Goal: Task Accomplishment & Management: Complete application form

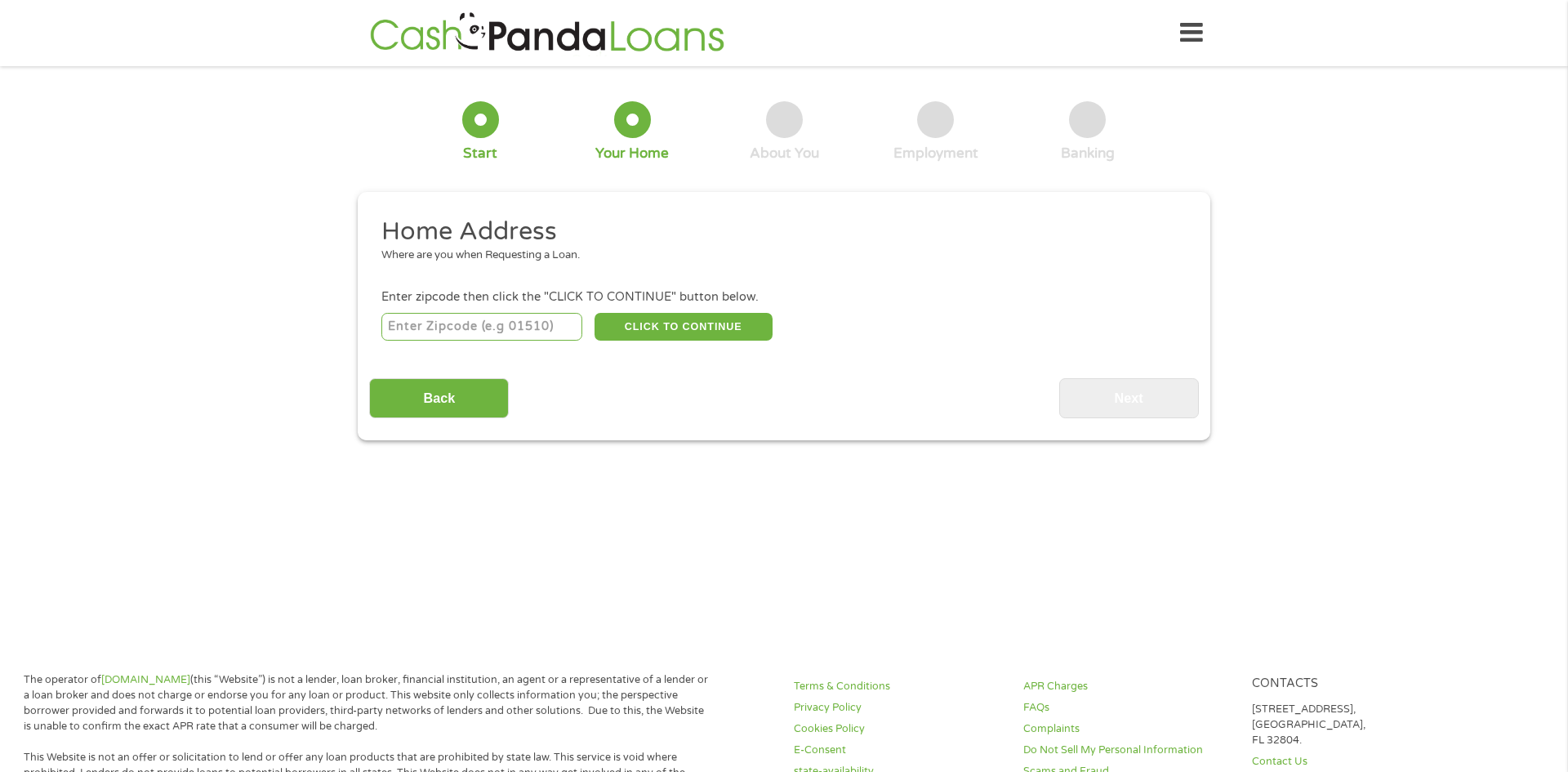
click at [460, 334] on input "number" at bounding box center [481, 327] width 201 height 28
type input "91789"
click at [680, 332] on button "CLICK TO CONTINUE" at bounding box center [684, 327] width 178 height 28
type input "91789"
type input "Walnut"
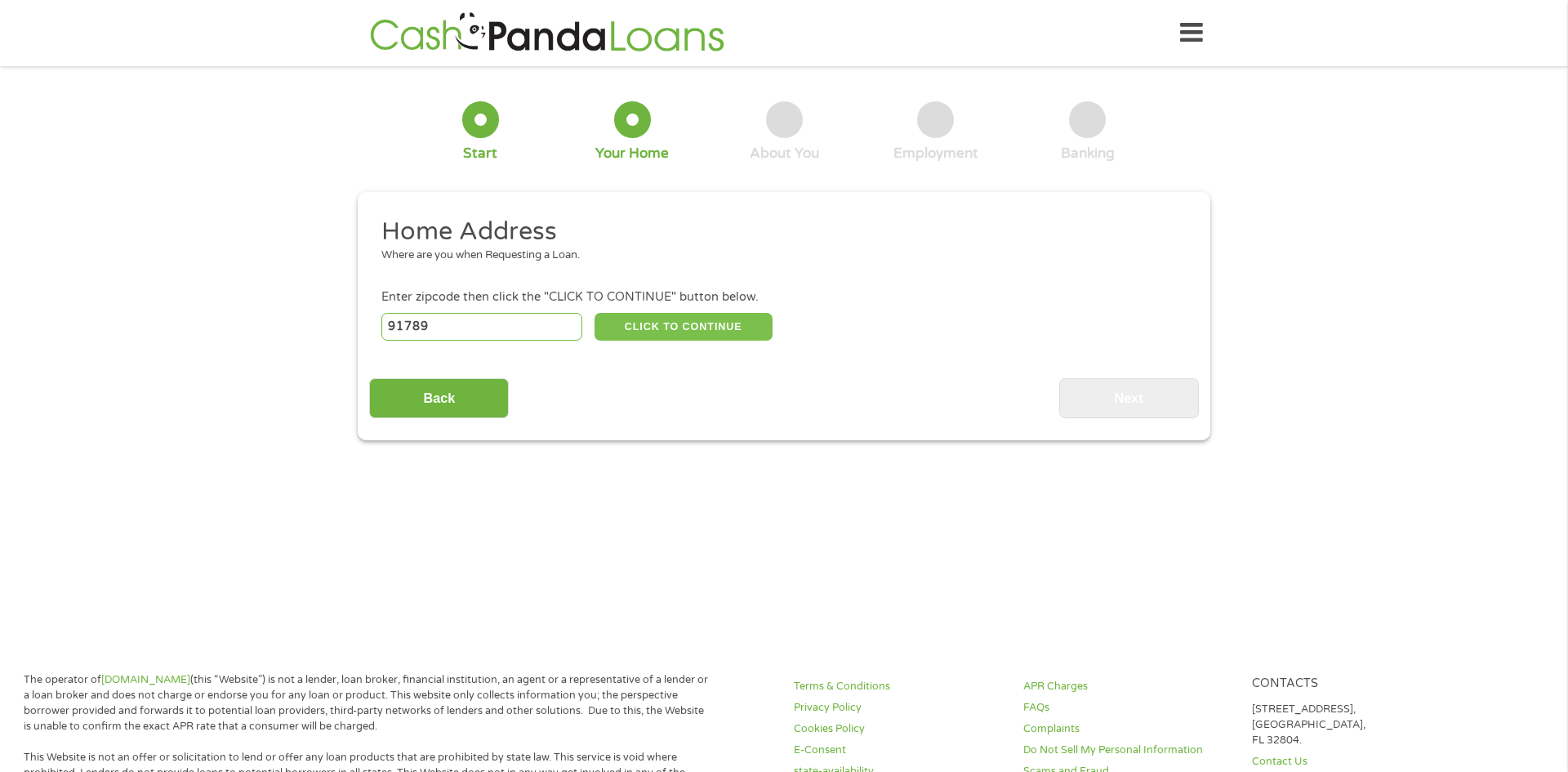
select select "[US_STATE]"
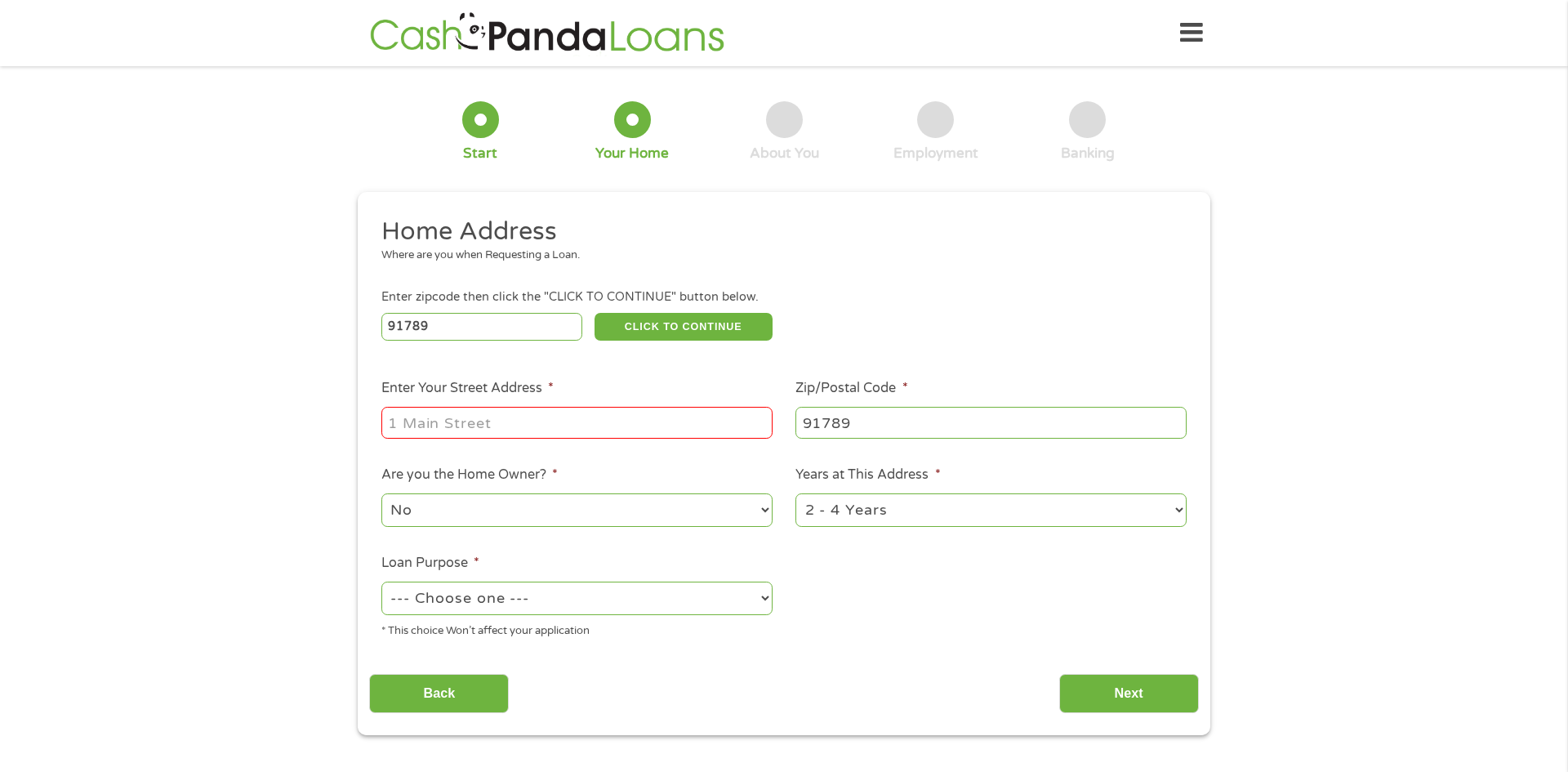
click at [618, 421] on input "Enter Your Street Address *" at bounding box center [576, 422] width 392 height 31
type input "20935 Divonne Dr"
click at [815, 518] on select "1 Year or less 1 - 2 Years 2 - 4 Years Over 4 Years" at bounding box center [991, 511] width 392 height 33
select select "24months"
click at [795, 495] on select "1 Year or less 1 - 2 Years 2 - 4 Years Over 4 Years" at bounding box center [991, 511] width 392 height 33
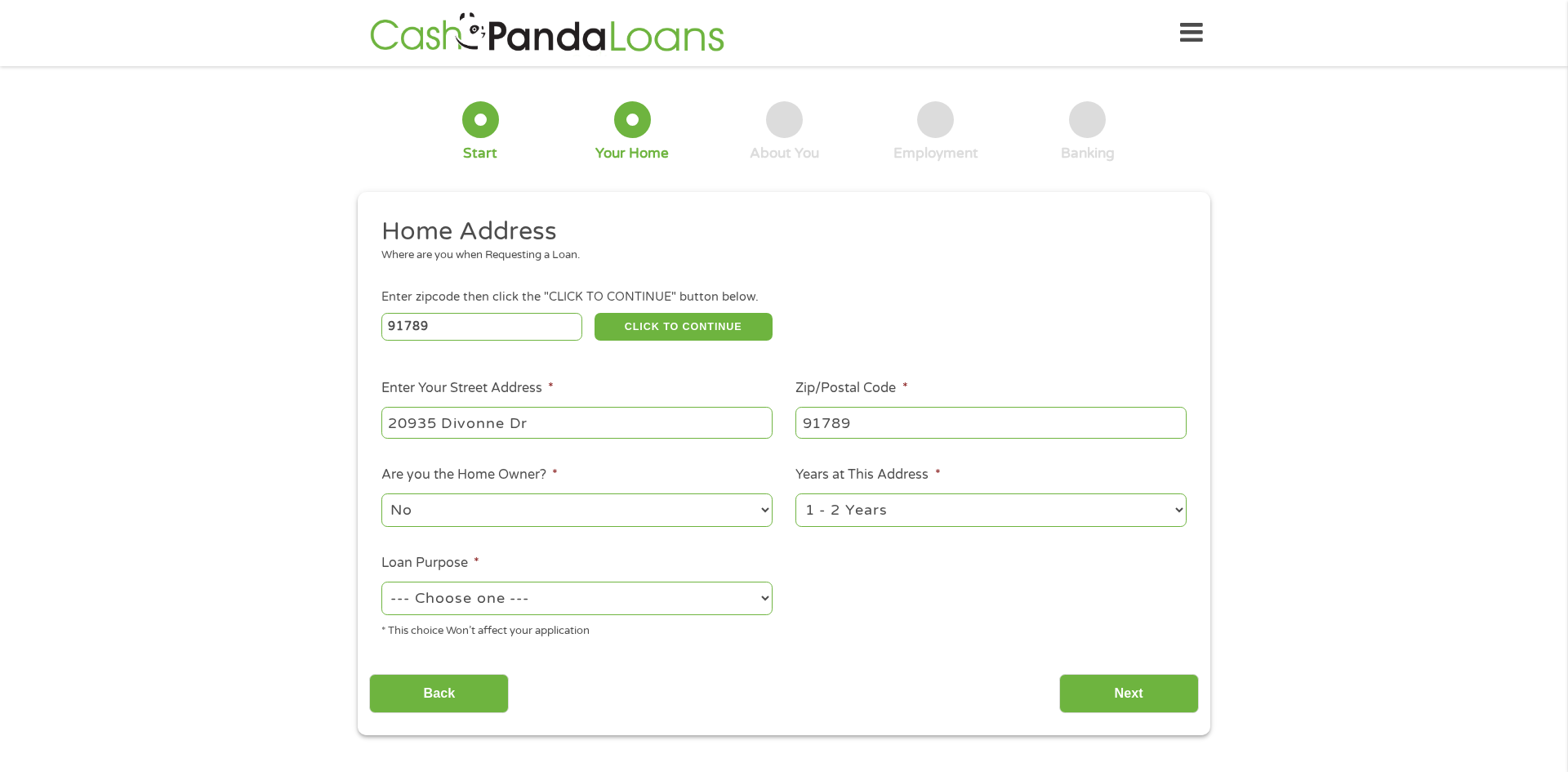
click at [677, 600] on select "--- Choose one --- Pay Bills Debt Consolidation Home Improvement Major Purchase…" at bounding box center [576, 599] width 392 height 33
select select "other"
click at [381, 584] on select "--- Choose one --- Pay Bills Debt Consolidation Home Improvement Major Purchase…" at bounding box center [576, 599] width 392 height 33
click at [1118, 695] on input "Next" at bounding box center [1129, 694] width 140 height 40
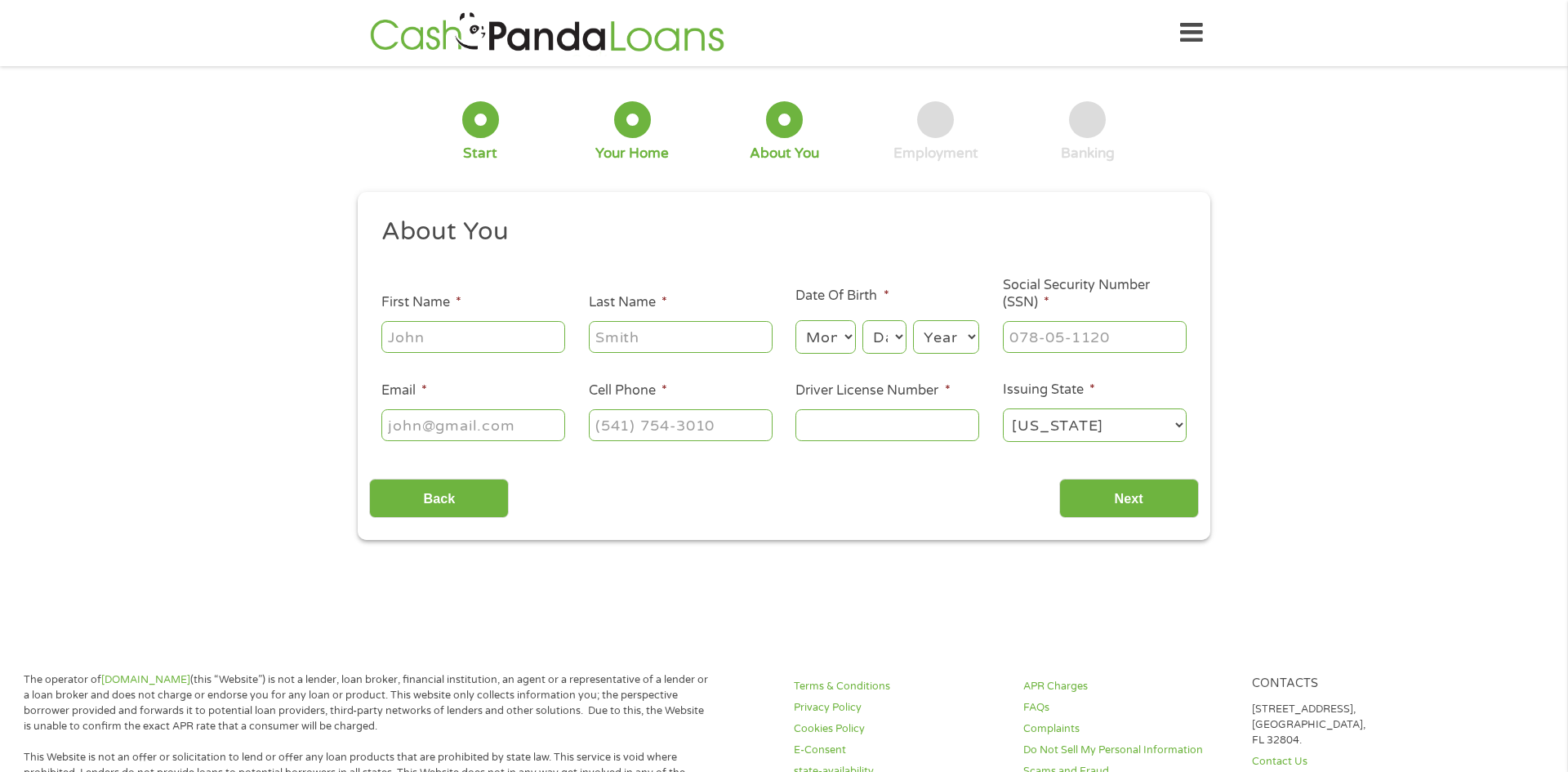
scroll to position [6, 6]
click at [416, 342] on input "First Name *" at bounding box center [473, 336] width 184 height 31
type input "[PERSON_NAME]"
click at [832, 333] on select "Month 1 2 3 4 5 6 7 8 9 10 11 12" at bounding box center [825, 337] width 60 height 33
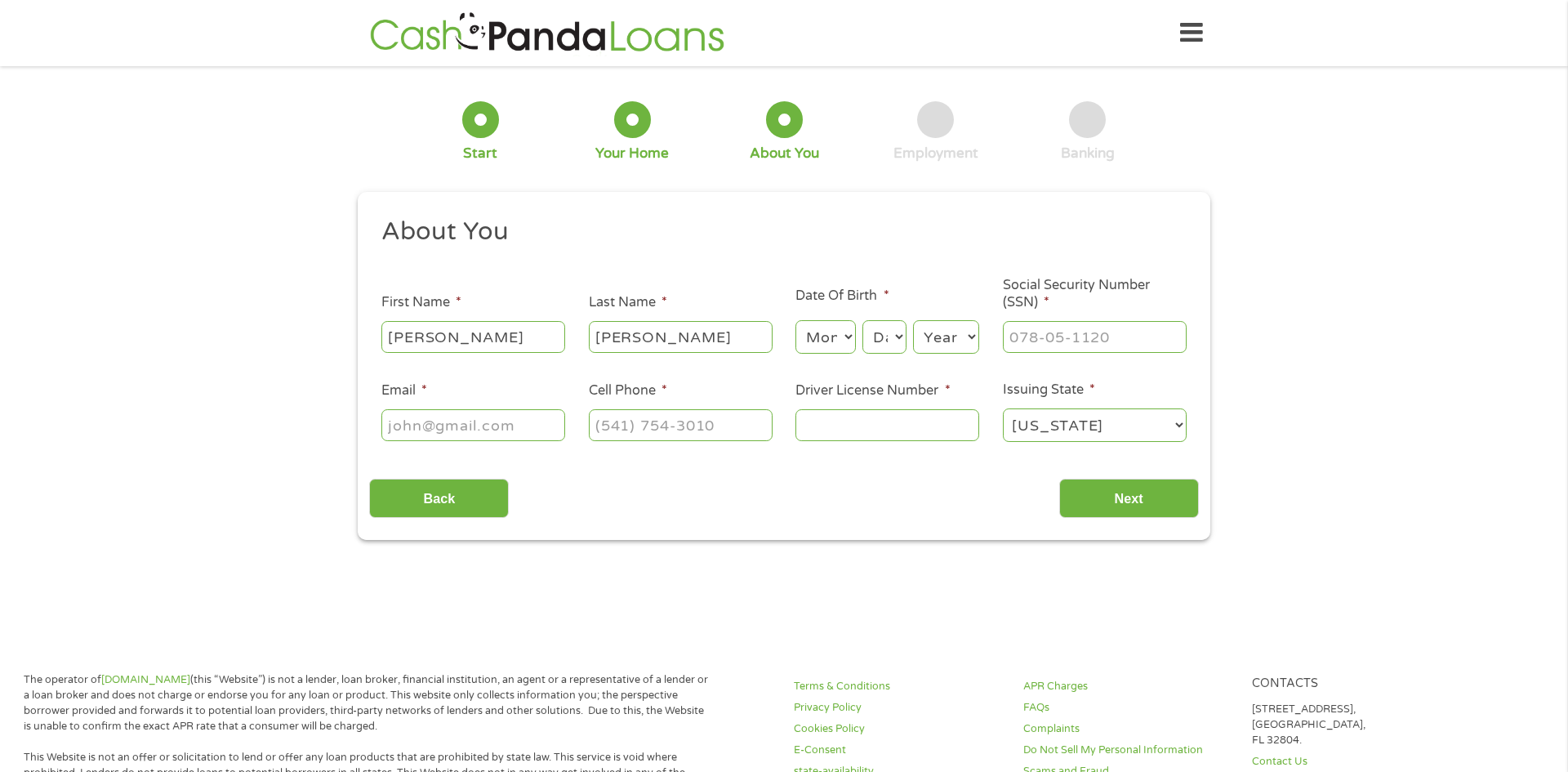
select select "4"
click at [795, 320] on select "Month 1 2 3 4 5 6 7 8 9 10 11 12" at bounding box center [825, 337] width 60 height 33
click at [877, 350] on select "Day 1 2 3 4 5 6 7 8 9 10 11 12 13 14 15 16 17 18 19 20 21 22 23 24 25 26 27 28 …" at bounding box center [884, 337] width 44 height 33
select select "8"
click at [862, 320] on select "Day 1 2 3 4 5 6 7 8 9 10 11 12 13 14 15 16 17 18 19 20 21 22 23 24 25 26 27 28 …" at bounding box center [884, 337] width 44 height 33
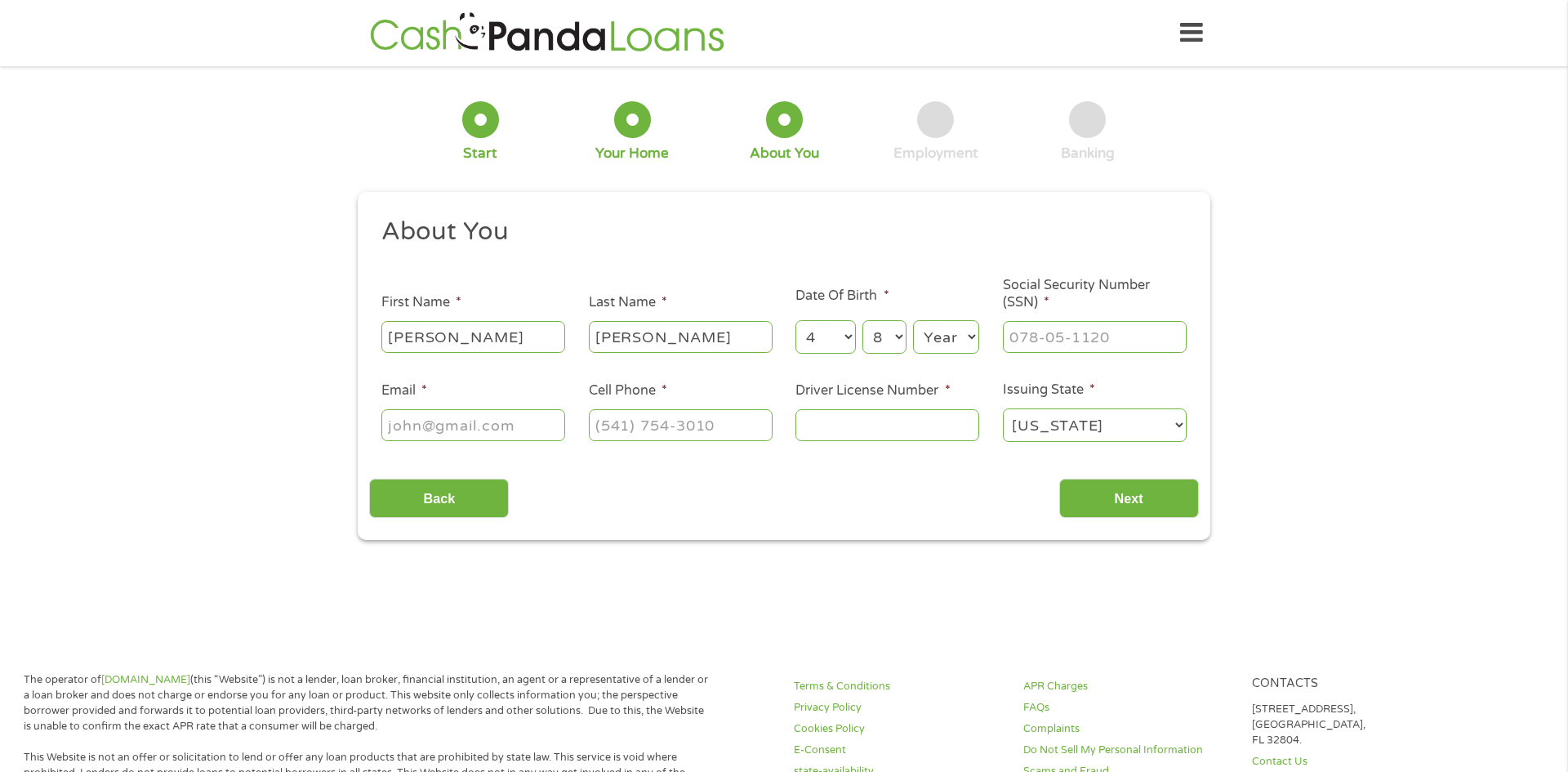
click at [942, 343] on select "Year [DATE] 2006 2005 2004 2003 2002 2001 2000 1999 1998 1997 1996 1995 1994 19…" at bounding box center [946, 337] width 66 height 33
select select "1963"
click at [913, 320] on select "Year [DATE] 2006 2005 2004 2003 2002 2001 2000 1999 1998 1997 1996 1995 1994 19…" at bounding box center [946, 337] width 66 height 33
click at [1061, 345] on input "___-__-____" at bounding box center [1095, 336] width 184 height 31
type input "549-33-2471"
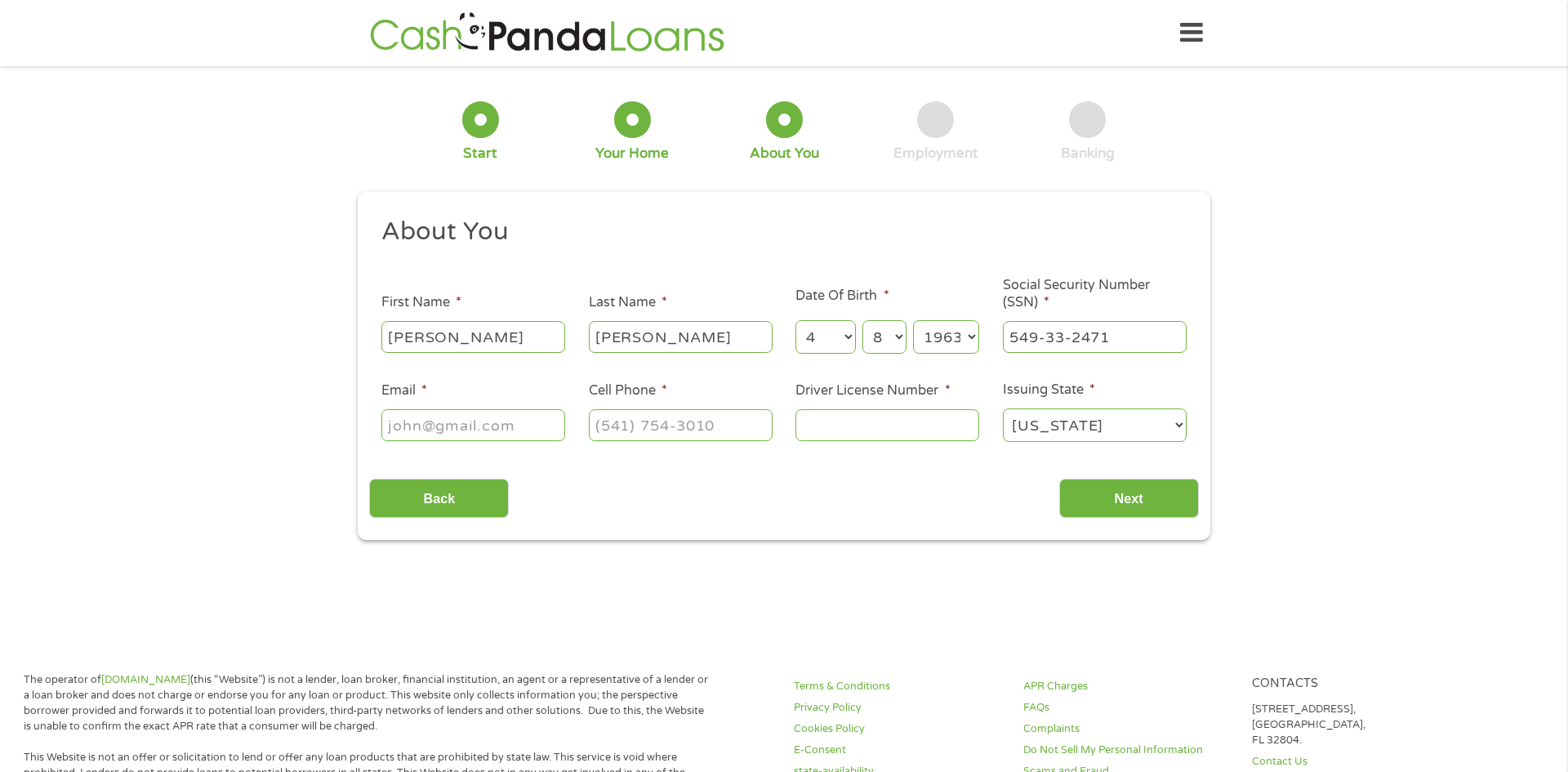
click at [437, 426] on input "Email *" at bounding box center [473, 424] width 184 height 31
type input "[EMAIL_ADDRESS][DOMAIN_NAME]"
type input "[PHONE_NUMBER]"
click at [839, 421] on input "Driver License Number *" at bounding box center [887, 424] width 184 height 31
type input "V9126301"
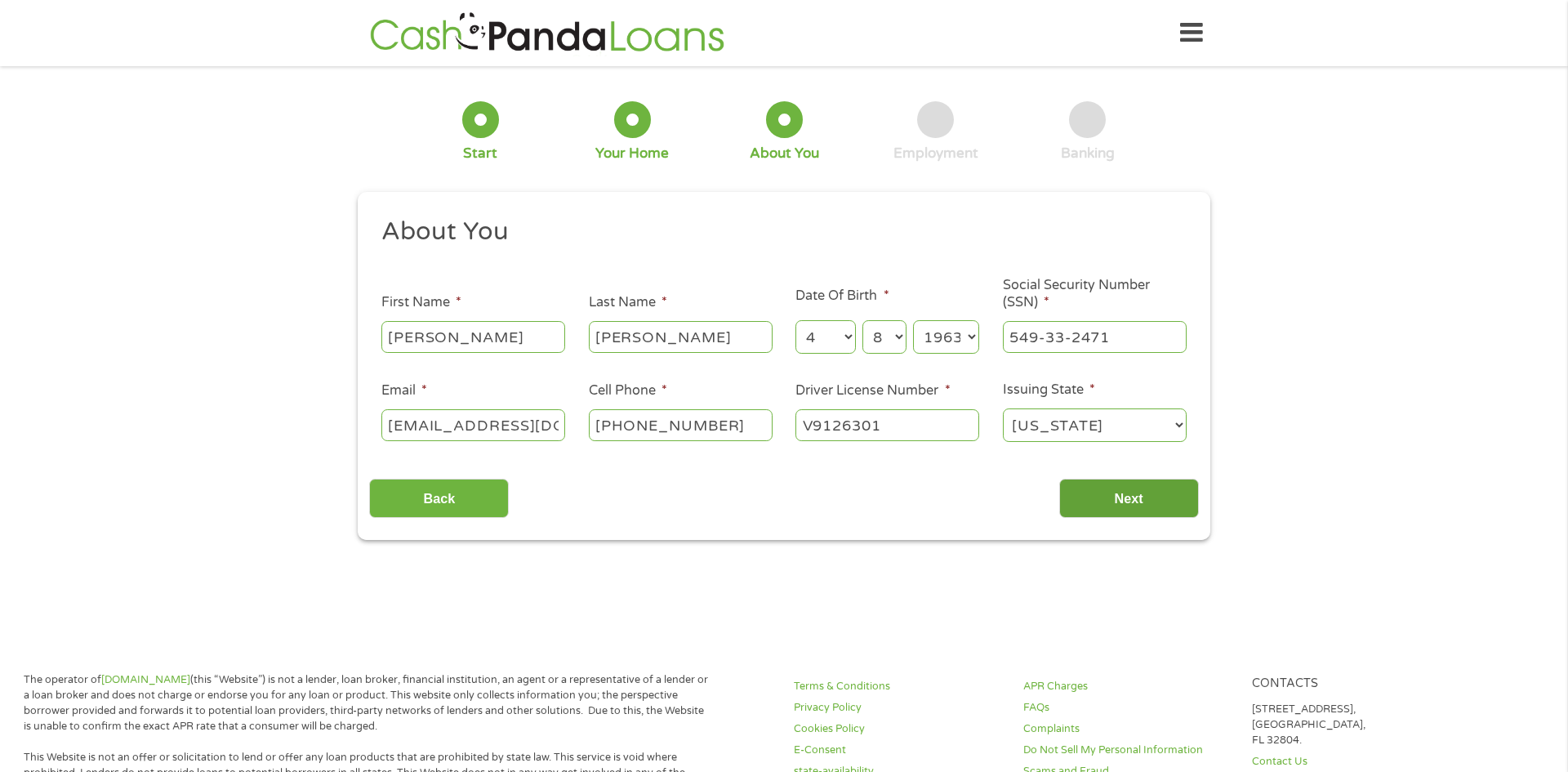
click at [1132, 505] on input "Next" at bounding box center [1129, 498] width 140 height 40
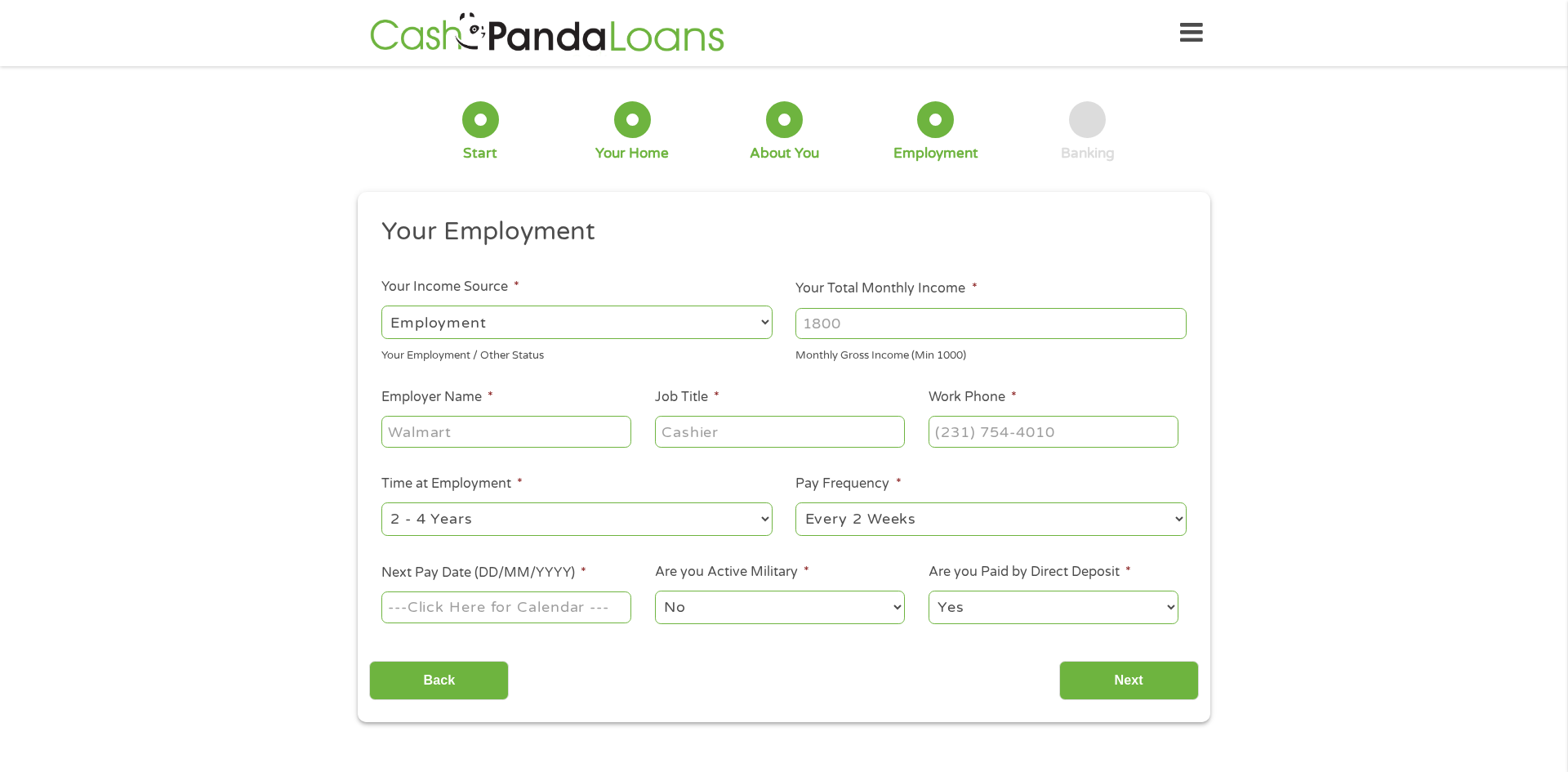
click at [738, 327] on select "--- Choose one --- Employment [DEMOGRAPHIC_DATA] Benefits" at bounding box center [576, 322] width 392 height 33
select select "benefits"
click at [381, 305] on select "--- Choose one --- Employment [DEMOGRAPHIC_DATA] Benefits" at bounding box center [576, 322] width 392 height 33
type input "Other"
type input "[PHONE_NUMBER]"
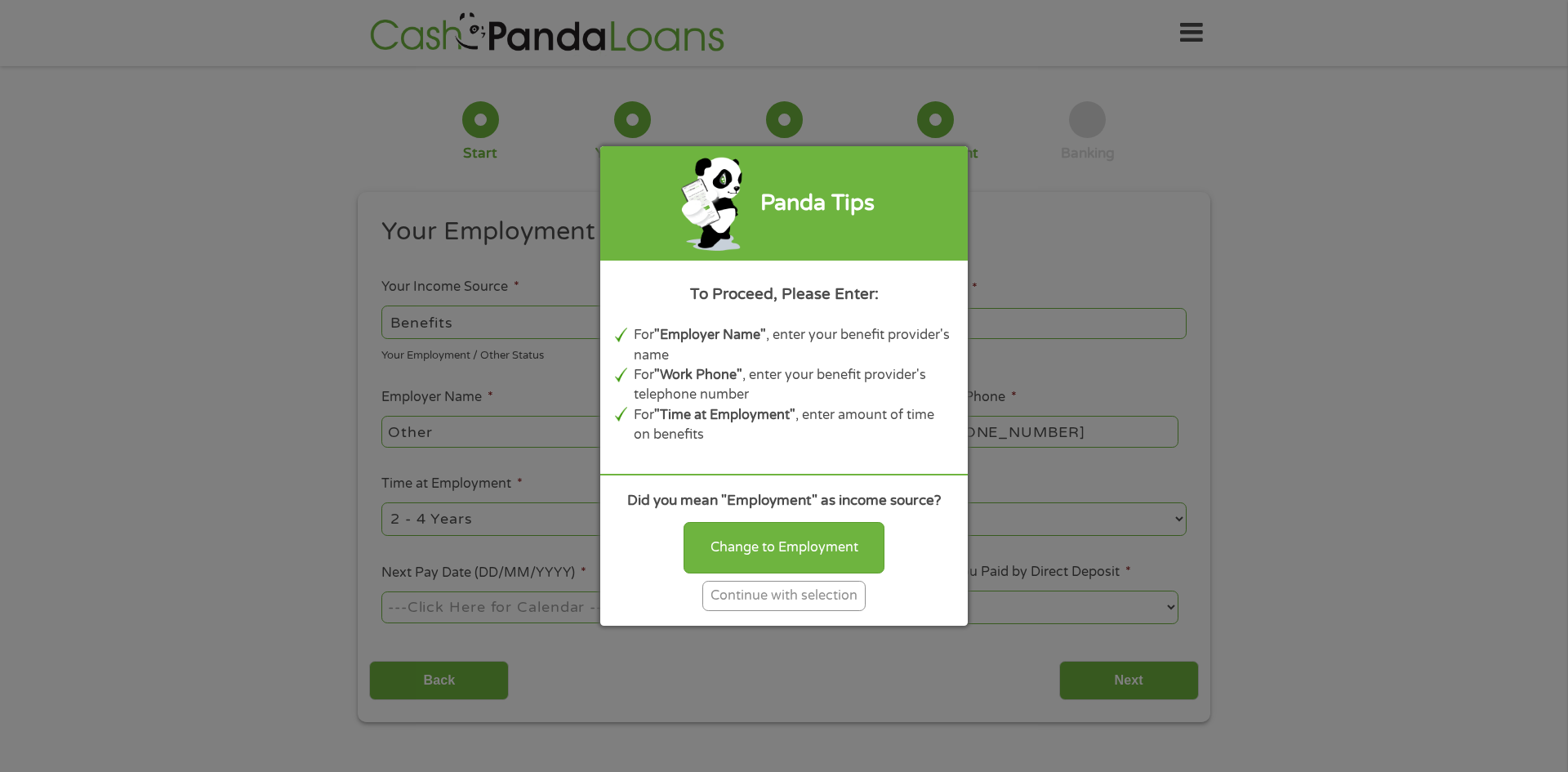
click at [813, 597] on div "Continue with selection" at bounding box center [784, 596] width 164 height 30
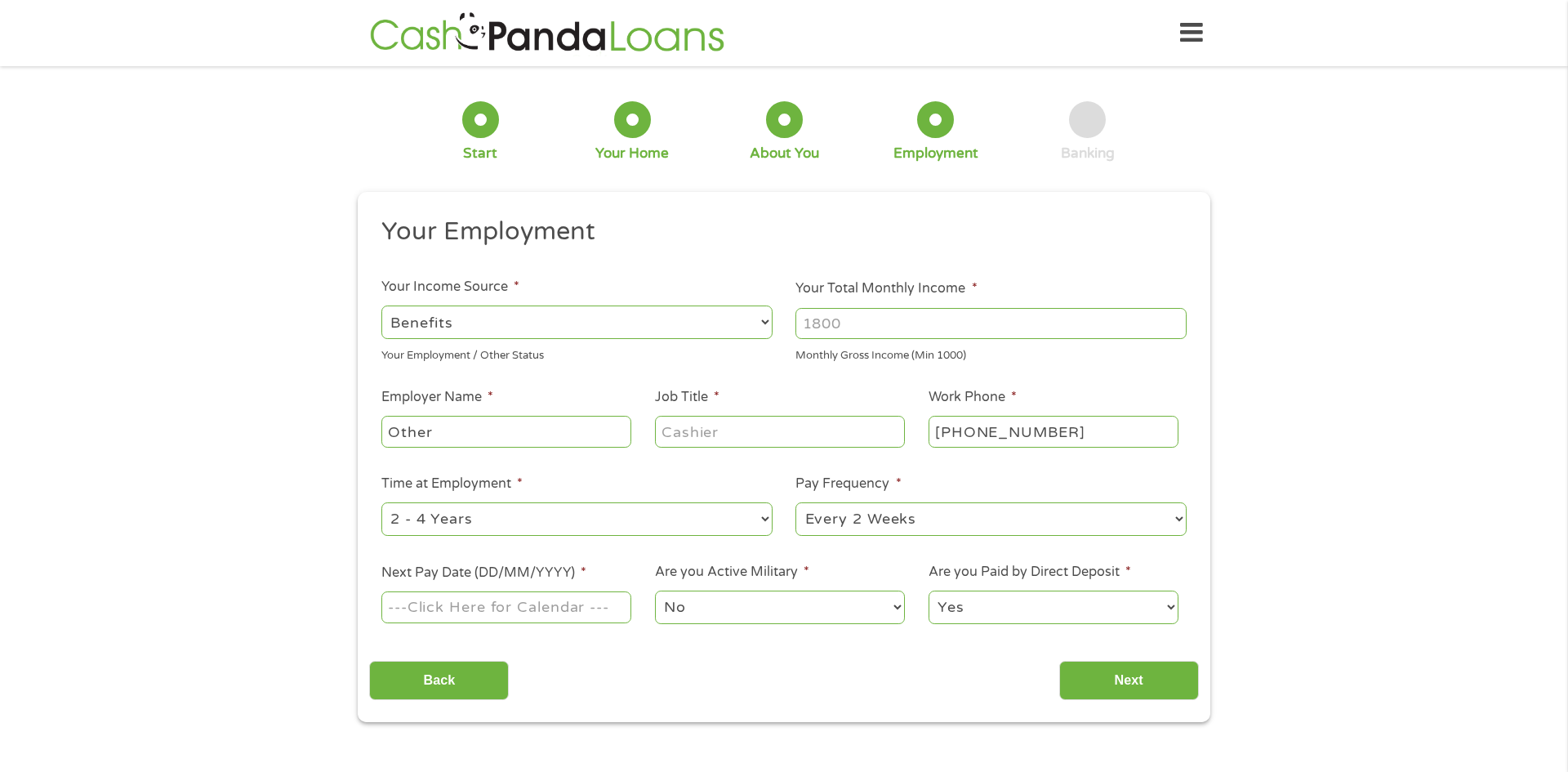
click at [859, 320] on input "Your Total Monthly Income *" at bounding box center [991, 323] width 392 height 31
type input "1300"
click at [592, 438] on input "Other" at bounding box center [506, 430] width 250 height 31
drag, startPoint x: 468, startPoint y: 434, endPoint x: 233, endPoint y: 414, distance: 235.8
click at [233, 414] on div "1 Start 2 Your Home 3 About You 4 Employment 5 Banking 6 This field is hidden w…" at bounding box center [784, 400] width 1568 height 644
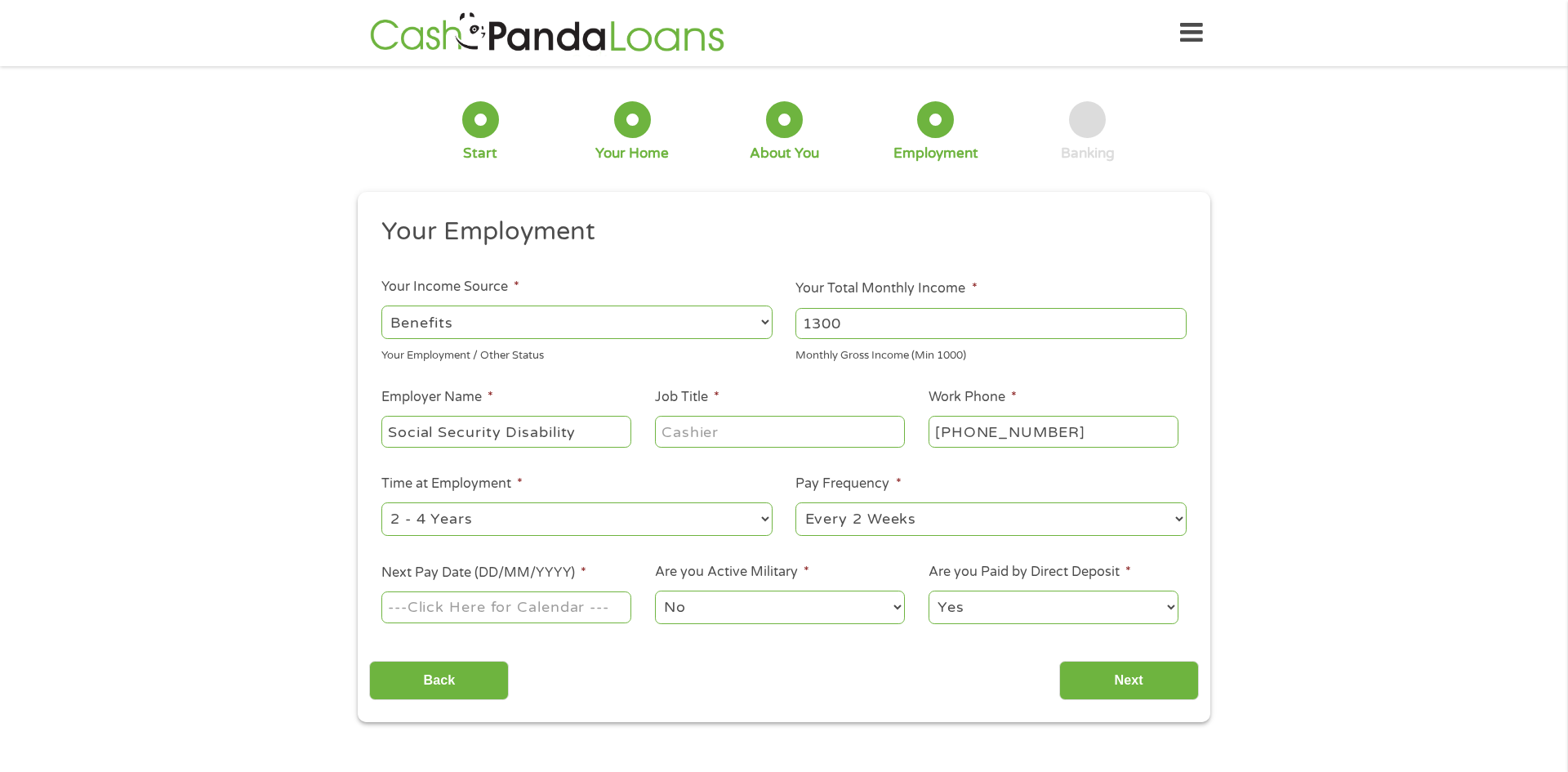
type input "Social Security Disability"
type input "retired"
type input "[PHONE_NUMBER]"
click at [546, 524] on select "--- Choose one --- 1 Year or less 1 - 2 Years 2 - 4 Years Over 4 Years" at bounding box center [576, 519] width 392 height 33
select select "60months"
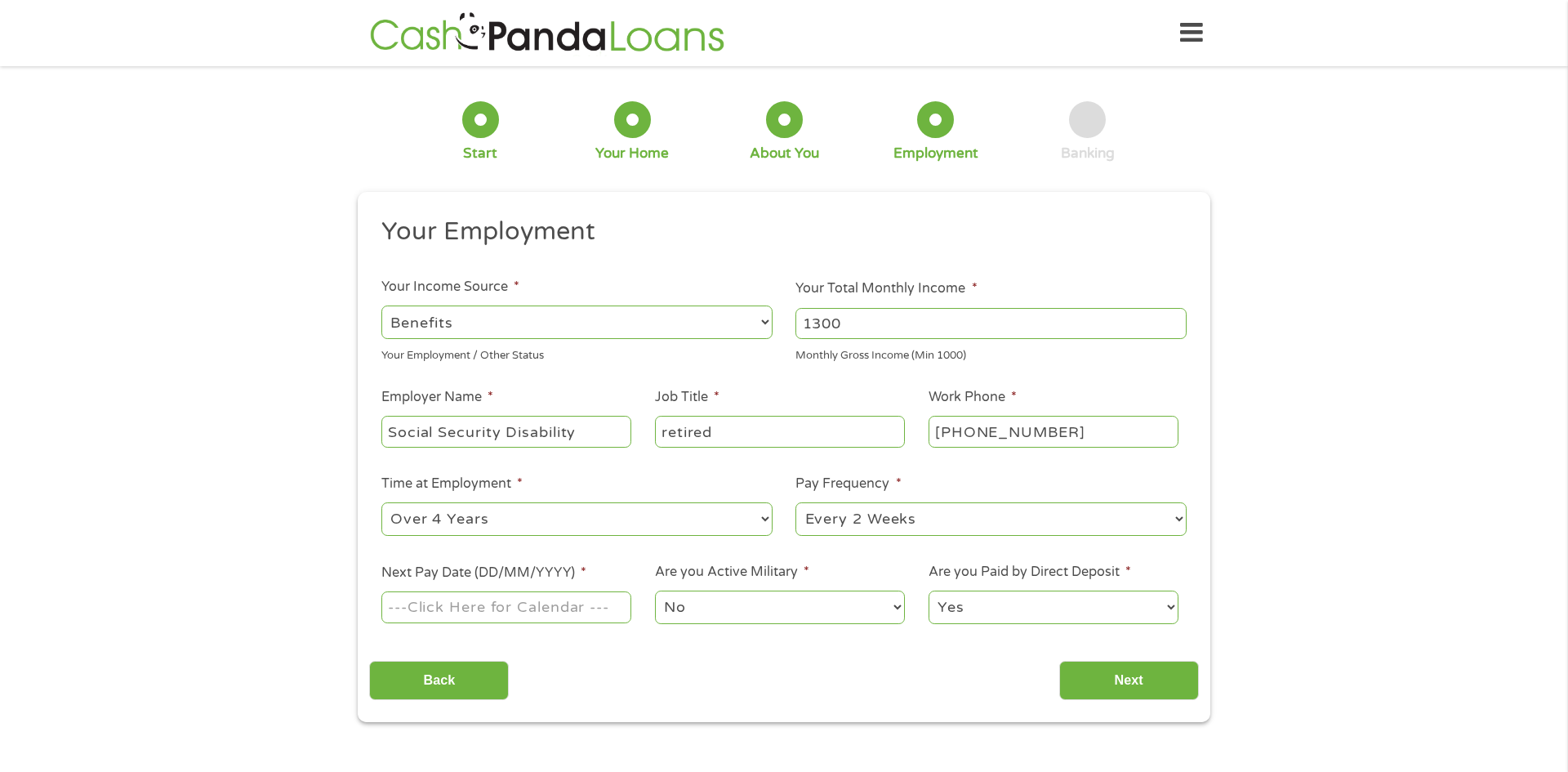
click at [381, 503] on select "--- Choose one --- 1 Year or less 1 - 2 Years 2 - 4 Years Over 4 Years" at bounding box center [576, 519] width 392 height 33
click at [864, 518] on select "--- Choose one --- Every 2 Weeks Every Week Monthly Semi-Monthly" at bounding box center [991, 519] width 392 height 33
select select "monthly"
click at [795, 503] on select "--- Choose one --- Every 2 Weeks Every Week Monthly Semi-Monthly" at bounding box center [991, 519] width 392 height 33
click at [576, 597] on input "Next Pay Date (DD/MM/YYYY) *" at bounding box center [506, 607] width 250 height 31
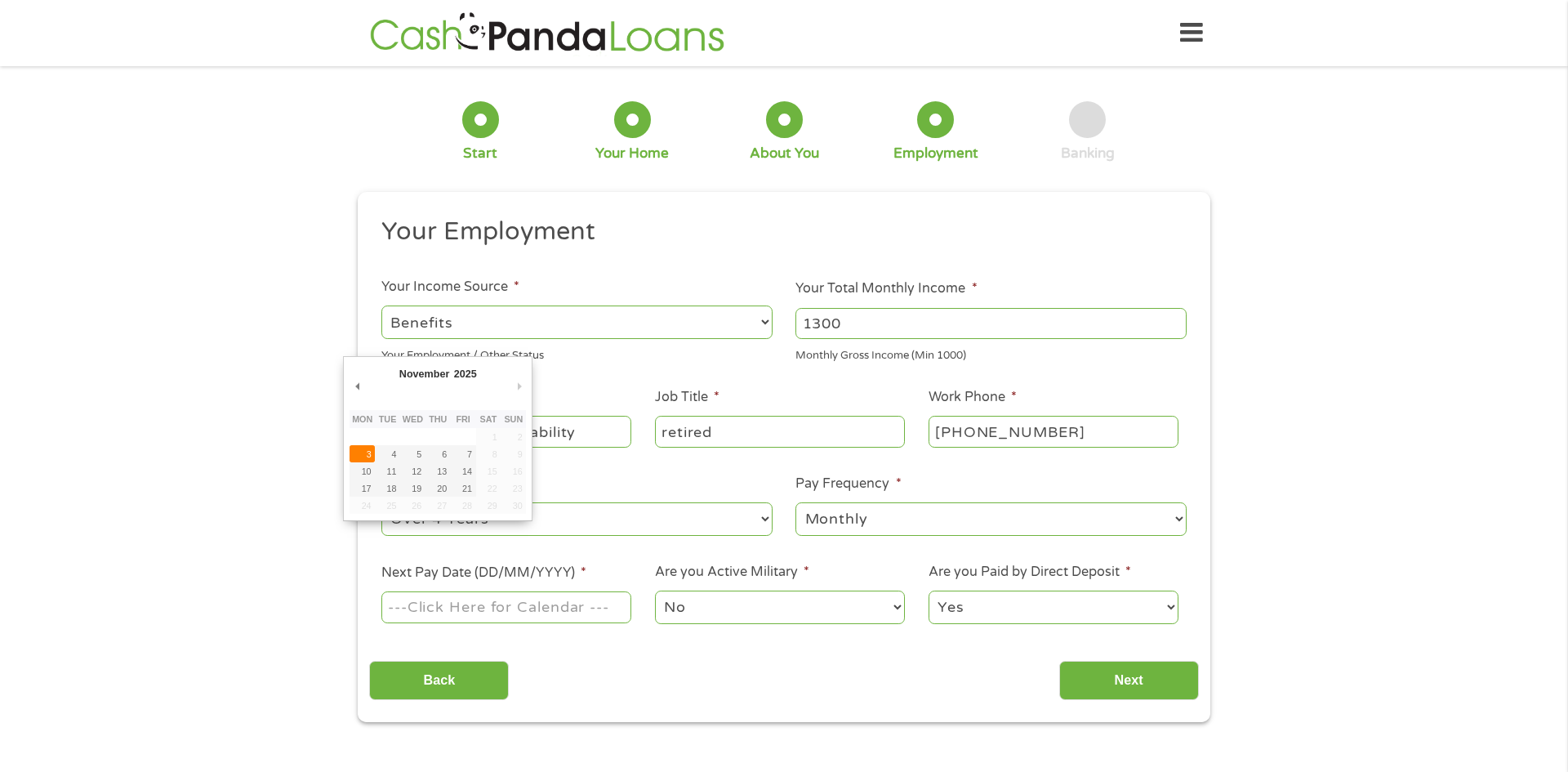
type input "[DATE]"
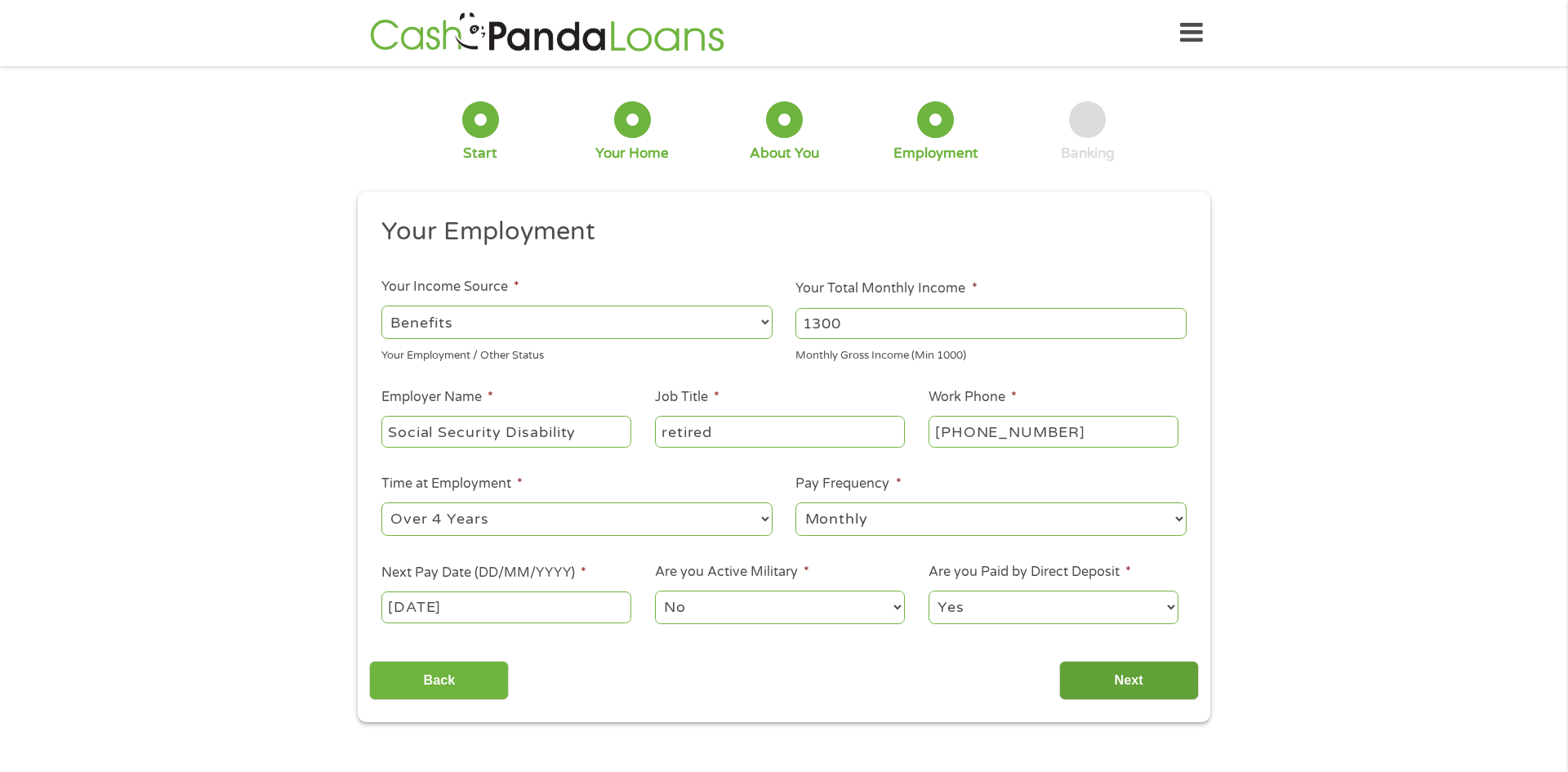
click at [1170, 670] on input "Next" at bounding box center [1129, 680] width 140 height 40
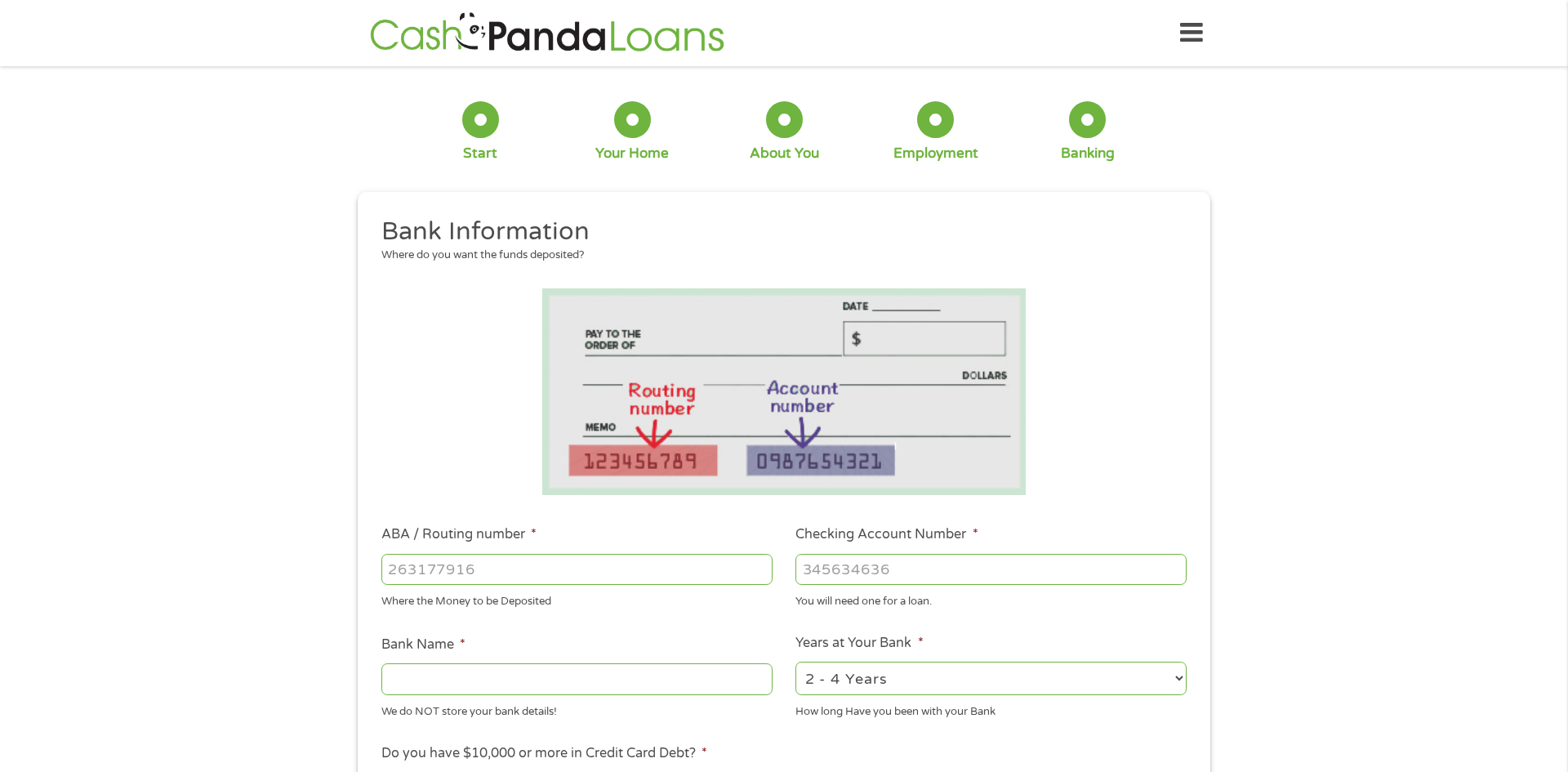
click at [464, 562] on input "ABA / Routing number *" at bounding box center [576, 569] width 392 height 31
type input "121042882"
type input "[PERSON_NAME] FARGO BANK NA"
type input "121042882"
click at [876, 576] on input "Checking Account Number *" at bounding box center [991, 569] width 392 height 31
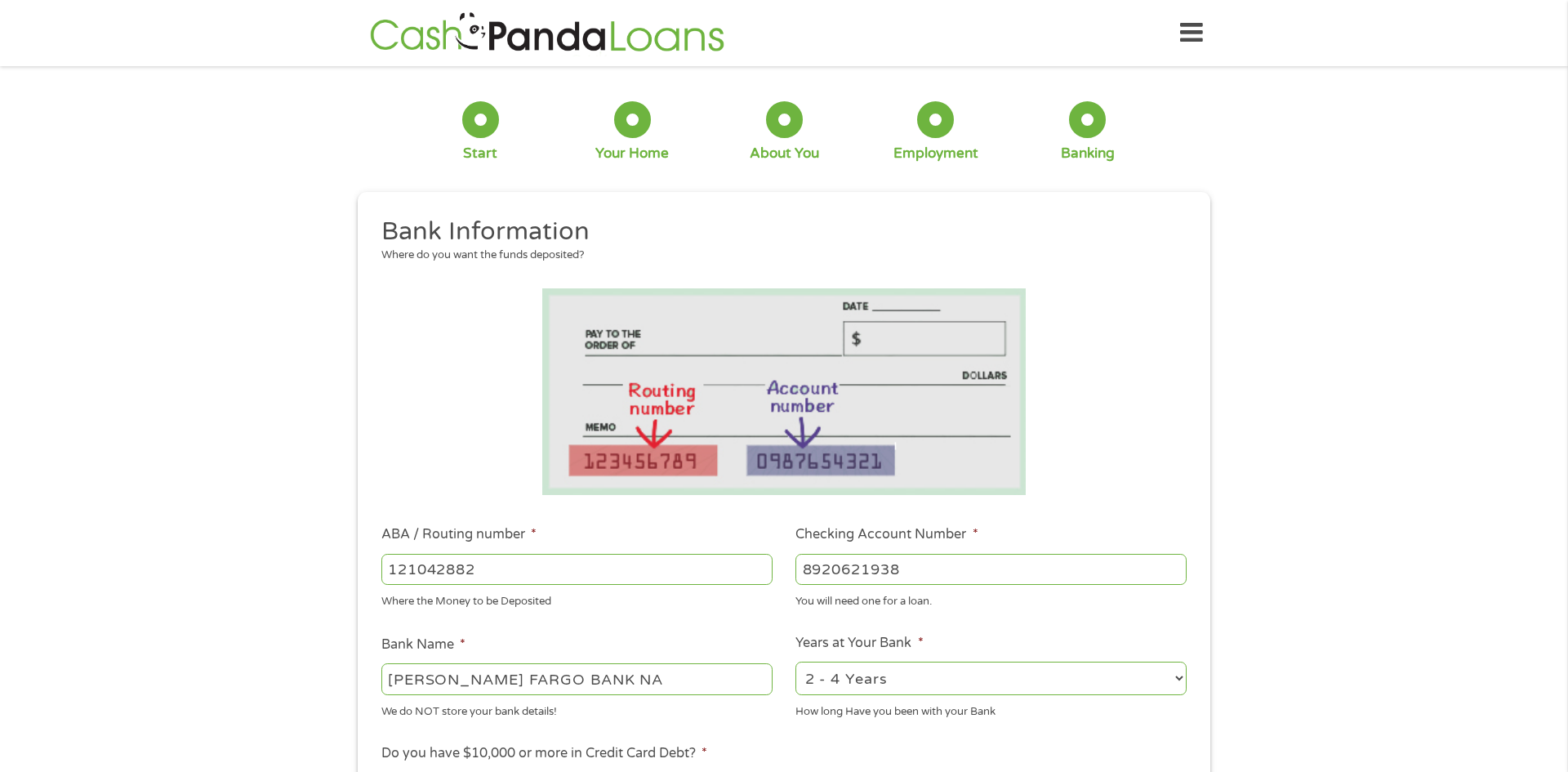
type input "8920621938"
click at [899, 685] on select "2 - 4 Years 6 - 12 Months 1 - 2 Years Over 4 Years" at bounding box center [991, 679] width 392 height 33
select select "60months"
click at [795, 662] on select "2 - 4 Years 6 - 12 Months 1 - 2 Years Over 4 Years" at bounding box center [991, 679] width 392 height 33
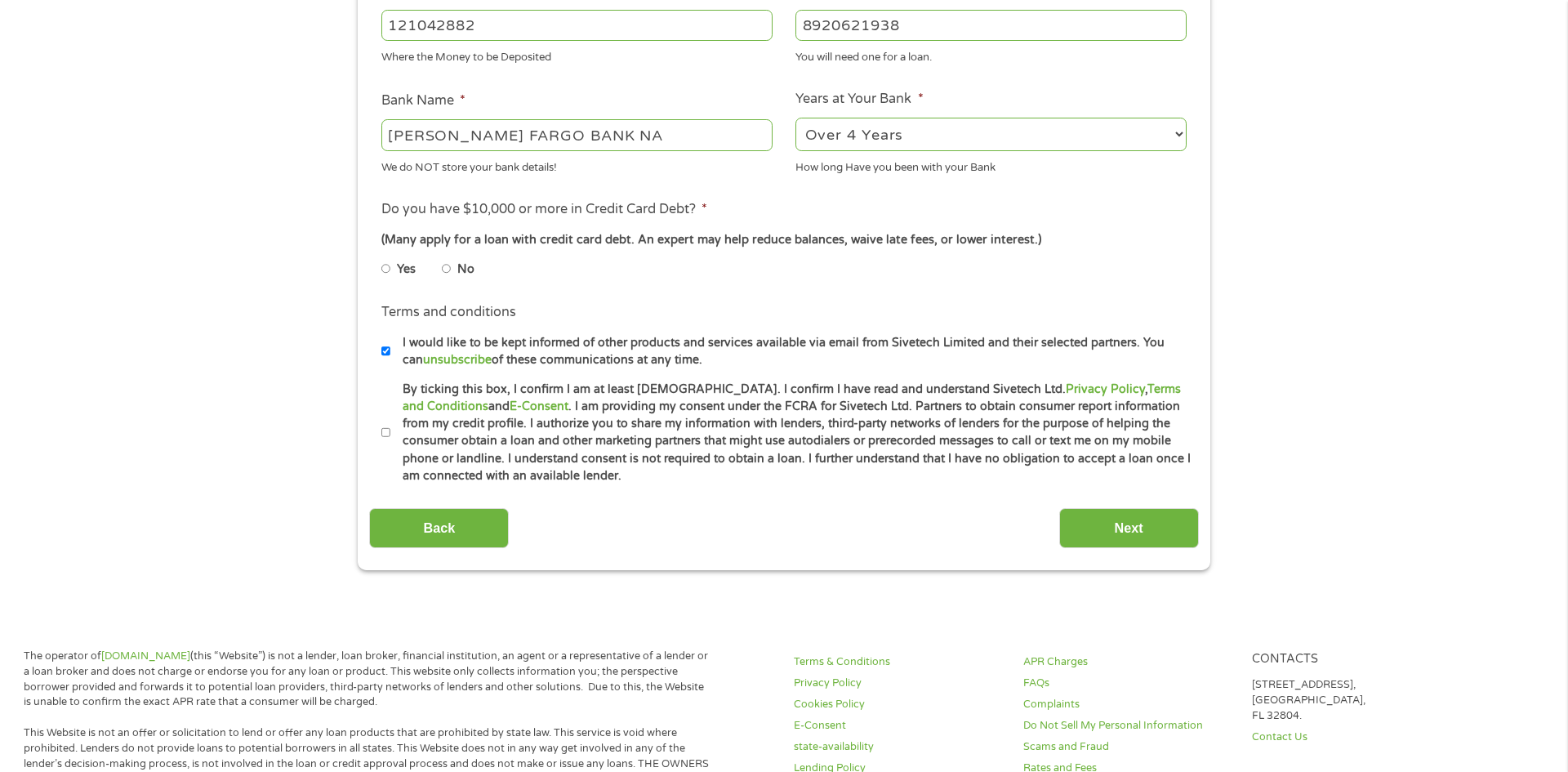
scroll to position [548, 0]
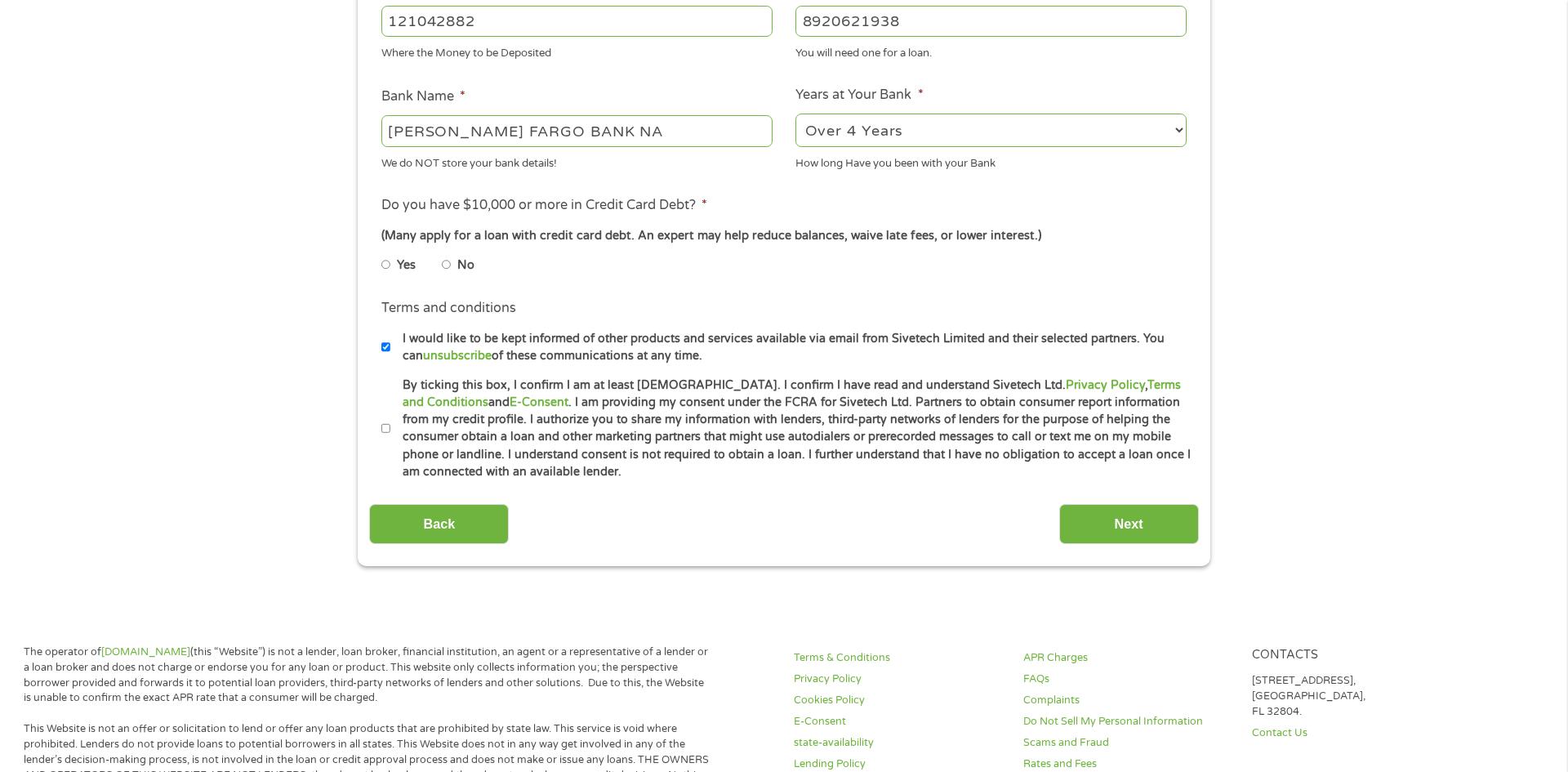
click at [445, 267] on input "No" at bounding box center [446, 265] width 10 height 26
radio input "true"
click at [385, 347] on input "I would like to be kept informed of other products and services available via e…" at bounding box center [385, 348] width 10 height 26
checkbox input "false"
click at [385, 431] on input "By ticking this box, I confirm I am at least [DEMOGRAPHIC_DATA]. I confirm I ha…" at bounding box center [385, 429] width 10 height 26
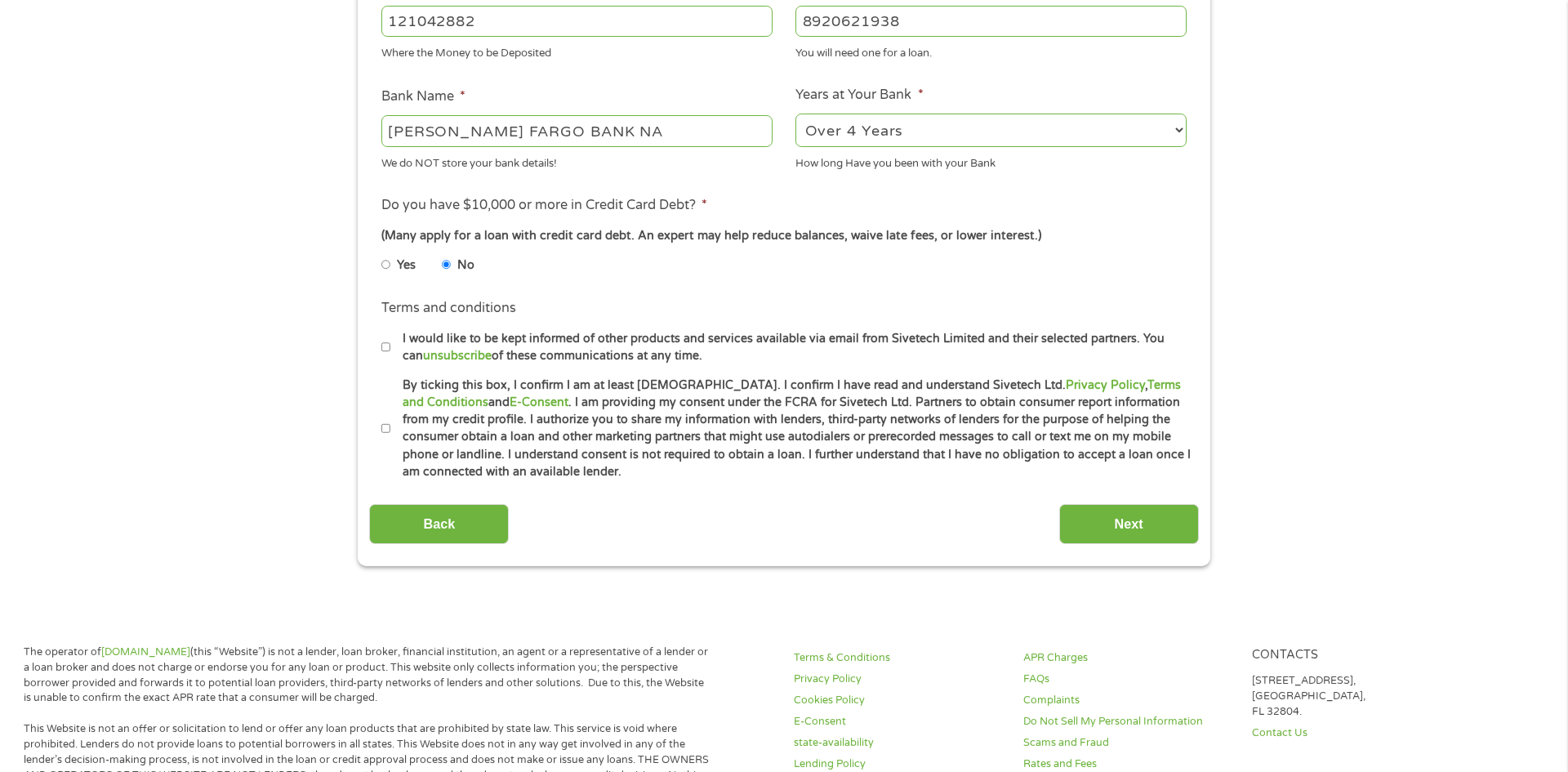
checkbox input "true"
click at [1141, 527] on input "Next" at bounding box center [1129, 524] width 140 height 40
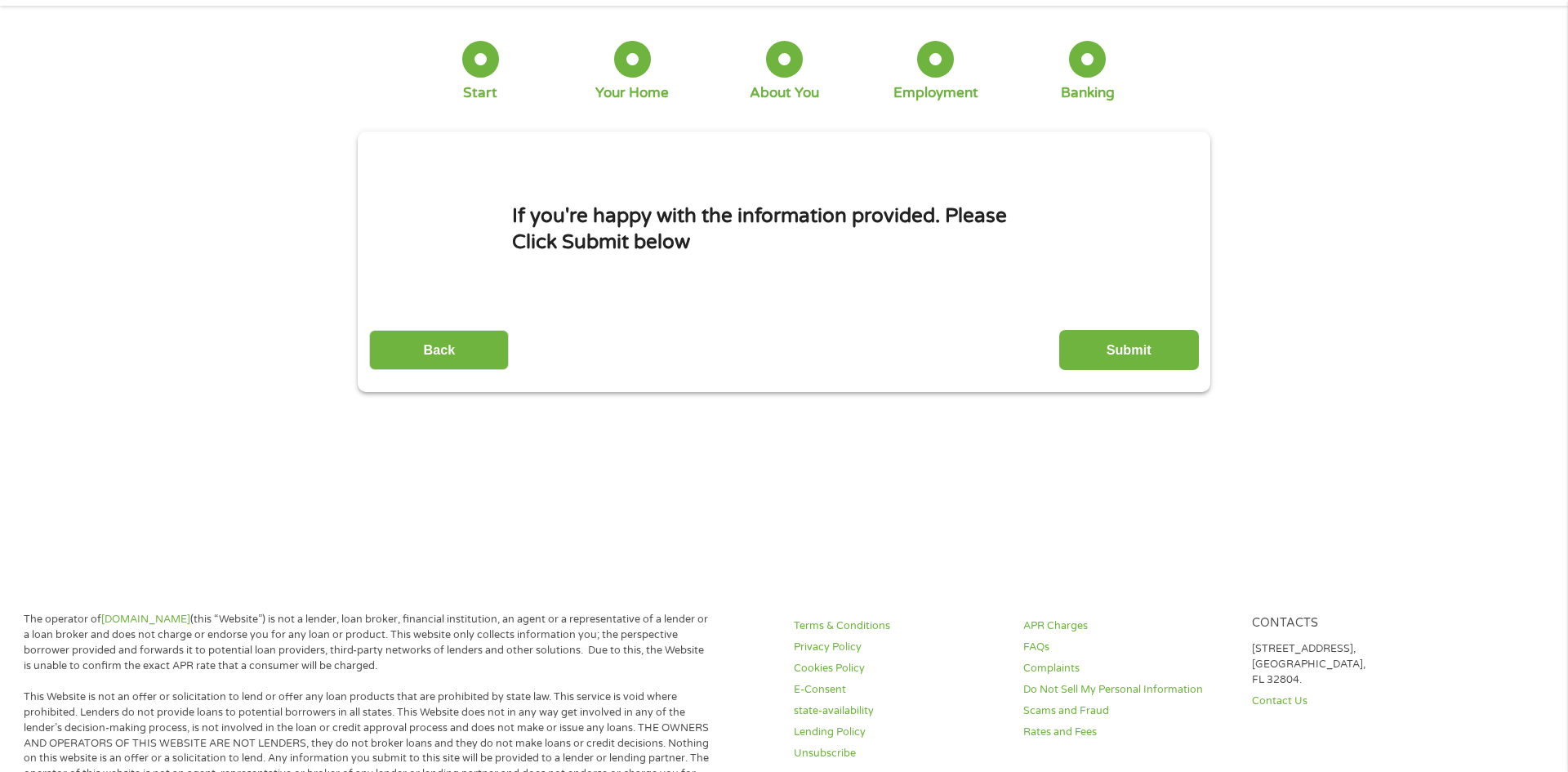
scroll to position [0, 0]
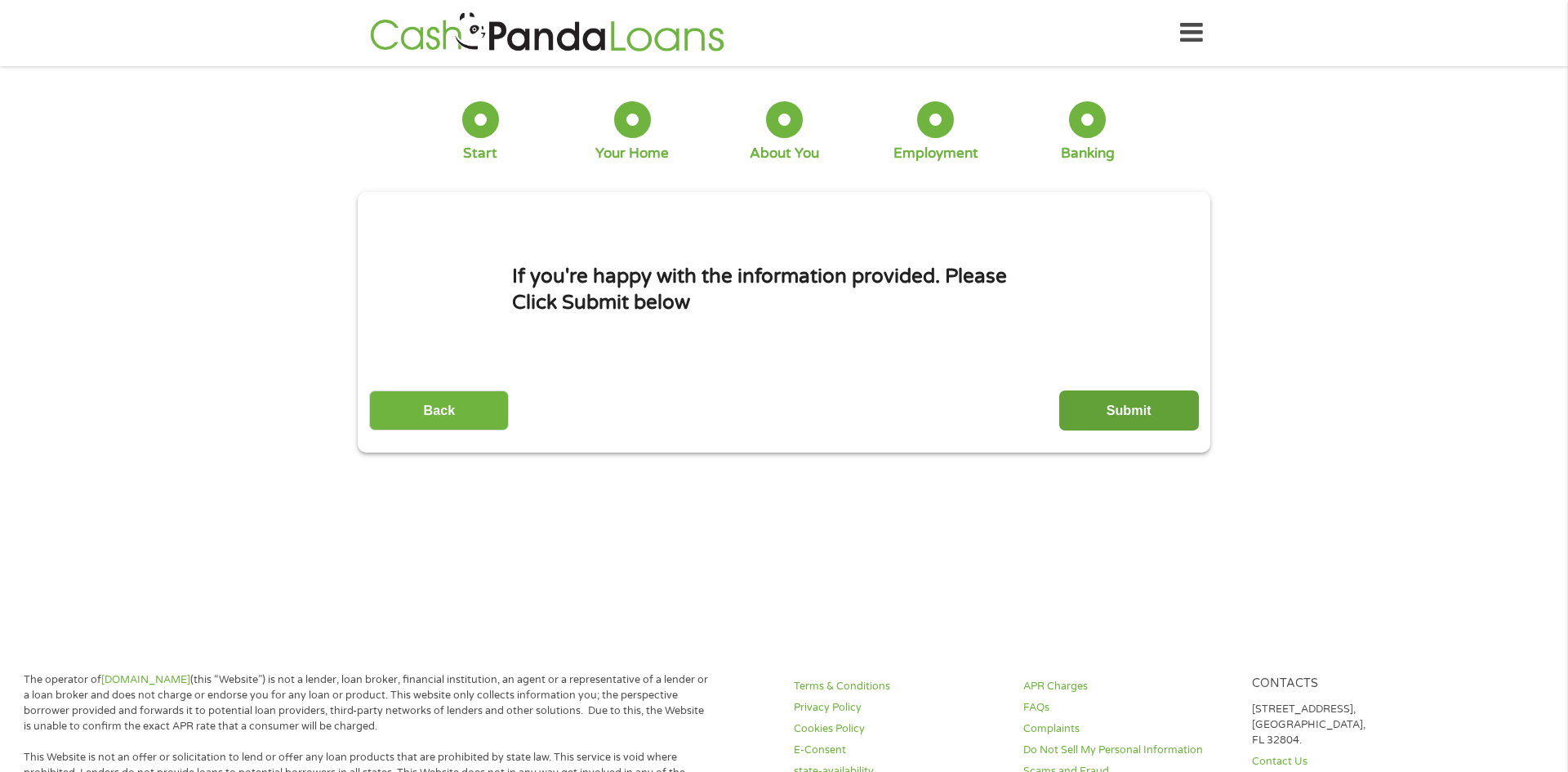
click at [1104, 408] on input "Submit" at bounding box center [1129, 410] width 140 height 40
